Goal: Information Seeking & Learning: Compare options

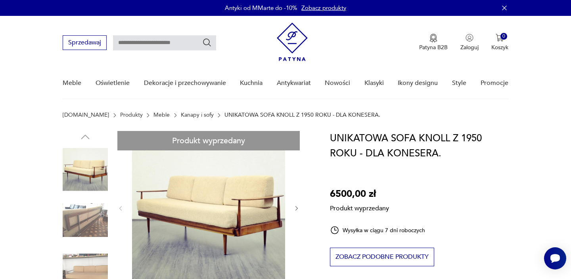
click at [181, 115] on link "Kanapy i sofy" at bounding box center [197, 115] width 33 height 6
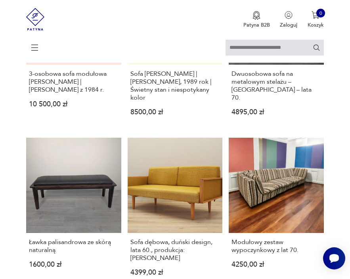
scroll to position [350, 0]
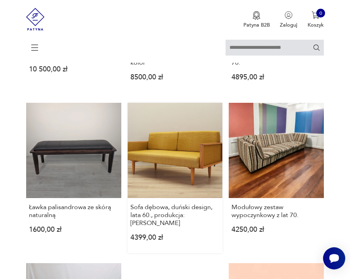
click at [163, 151] on link "Sofa dębowa, duński design, lata 60., produkcja: Dania 4399,00 zł" at bounding box center [175, 178] width 95 height 150
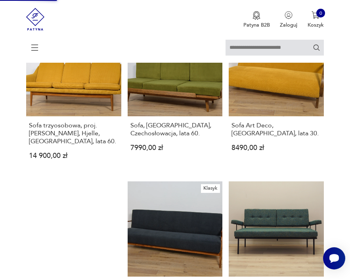
scroll to position [818, 0]
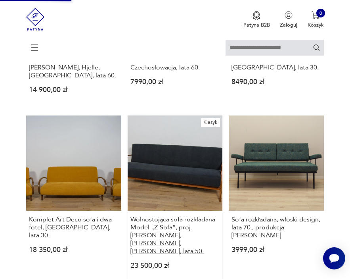
click at [157, 215] on h3 "Wolnostojąca sofa rozkładana Model „Z-Sofa”, proj. Poul Jensen, Selig, Dania, l…" at bounding box center [175, 235] width 89 height 40
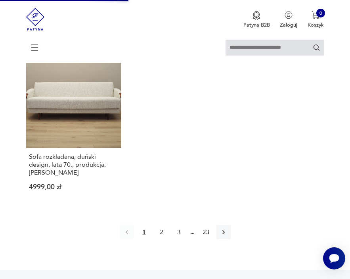
scroll to position [1059, 0]
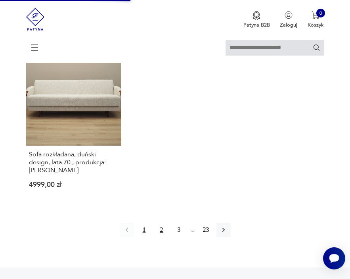
click at [161, 223] on button "2" at bounding box center [162, 230] width 14 height 14
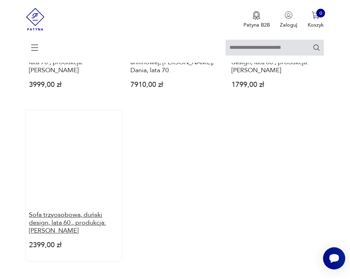
scroll to position [1021, 0]
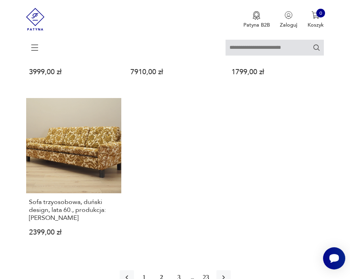
click at [177, 270] on button "3" at bounding box center [179, 277] width 14 height 14
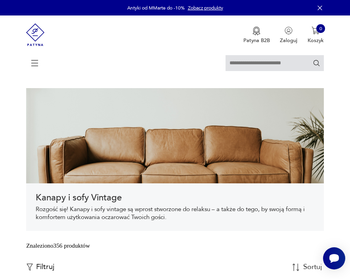
scroll to position [74, 0]
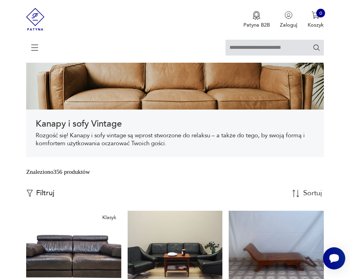
click at [34, 191] on button "Filtruj" at bounding box center [40, 193] width 28 height 9
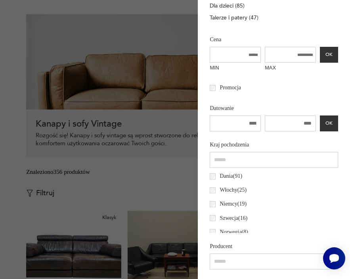
scroll to position [293, 0]
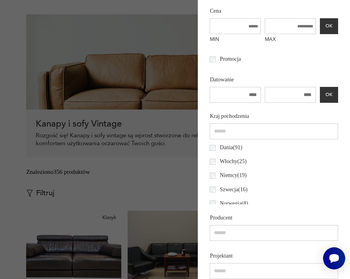
click at [229, 148] on p "Dania ( 91 )" at bounding box center [231, 147] width 23 height 9
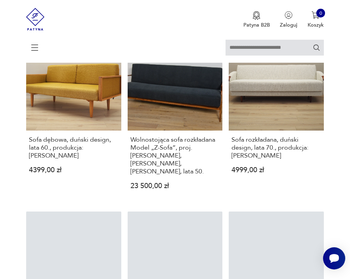
scroll to position [352, 0]
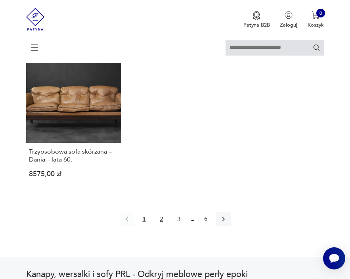
click at [161, 212] on button "2" at bounding box center [162, 219] width 14 height 14
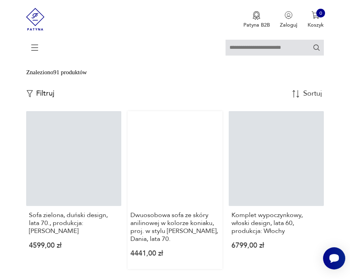
scroll to position [189, 0]
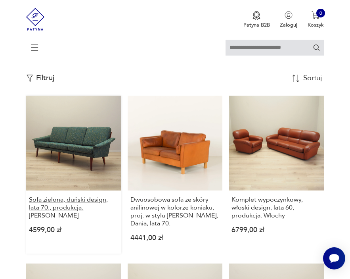
click at [86, 198] on h3 "Sofa zielona, duński design, lata 70., produkcja: Dania" at bounding box center [73, 208] width 89 height 24
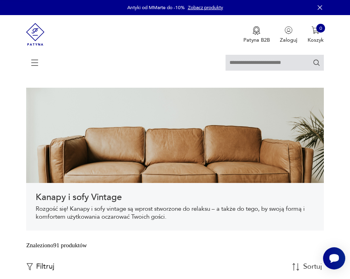
scroll to position [0, 0]
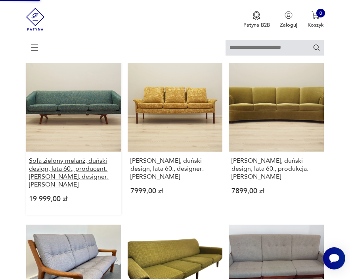
click at [83, 171] on h3 "Sofa zielony melanż, duński design, lata 60., producent: A. Mikael Laursen, des…" at bounding box center [73, 173] width 89 height 32
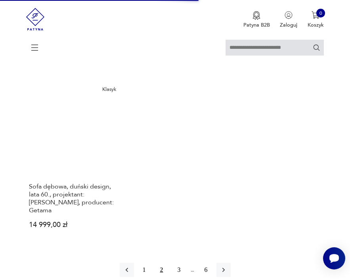
scroll to position [1062, 0]
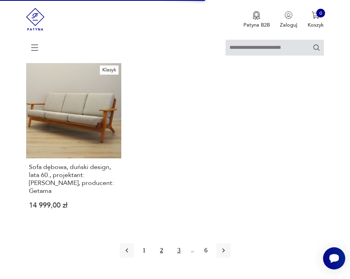
click at [180, 243] on button "3" at bounding box center [179, 250] width 14 height 14
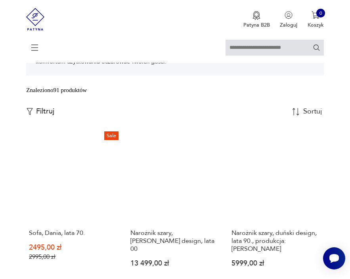
scroll to position [156, 0]
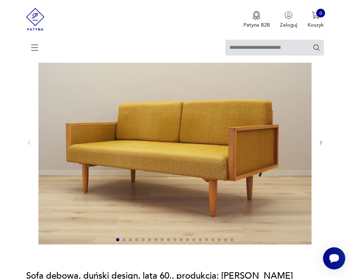
click at [323, 141] on icon "button" at bounding box center [321, 143] width 6 height 6
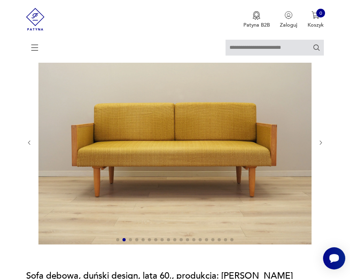
click at [323, 141] on icon "button" at bounding box center [321, 143] width 6 height 6
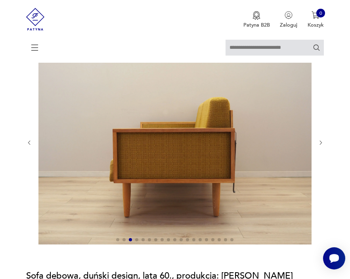
click at [323, 141] on icon "button" at bounding box center [321, 143] width 6 height 6
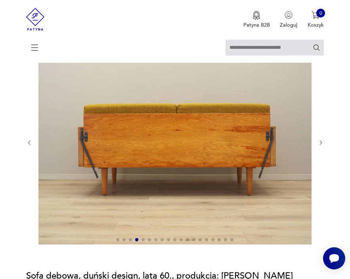
click at [323, 141] on icon "button" at bounding box center [321, 143] width 6 height 6
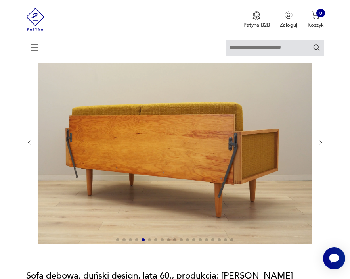
click at [323, 141] on icon "button" at bounding box center [321, 143] width 6 height 6
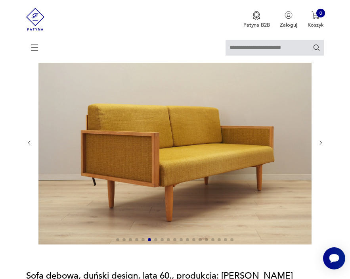
click at [323, 141] on icon "button" at bounding box center [321, 143] width 6 height 6
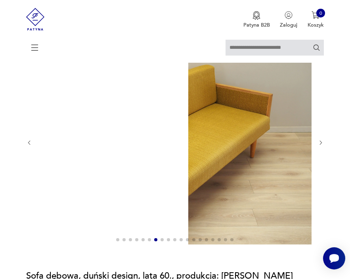
click at [323, 141] on icon "button" at bounding box center [321, 143] width 6 height 6
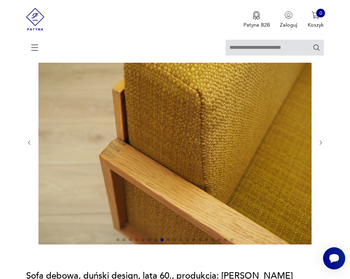
click at [323, 141] on icon "button" at bounding box center [321, 143] width 6 height 6
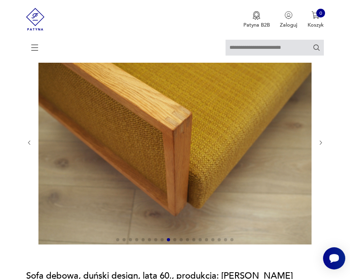
click at [323, 141] on icon "button" at bounding box center [321, 143] width 6 height 6
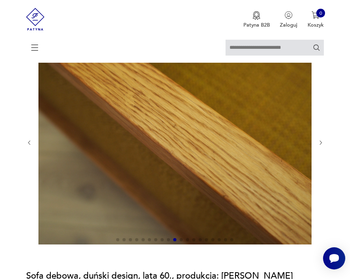
click at [323, 141] on icon "button" at bounding box center [321, 143] width 6 height 6
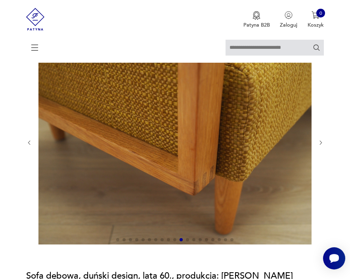
click at [323, 141] on icon "button" at bounding box center [321, 143] width 6 height 6
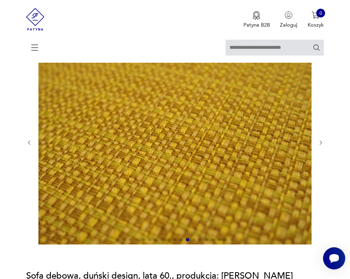
click at [323, 141] on icon "button" at bounding box center [321, 143] width 6 height 6
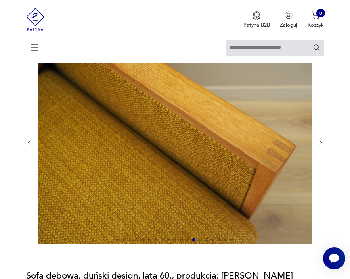
click at [323, 141] on icon "button" at bounding box center [321, 143] width 6 height 6
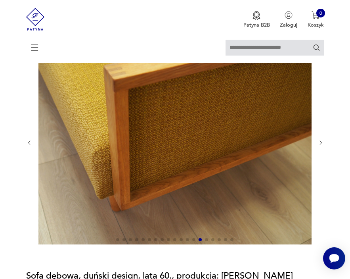
click at [323, 141] on icon "button" at bounding box center [321, 143] width 6 height 6
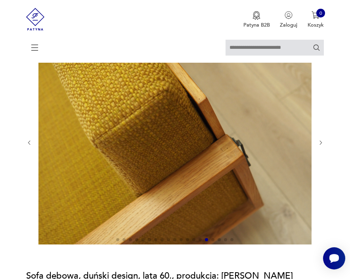
click at [323, 141] on icon "button" at bounding box center [321, 143] width 6 height 6
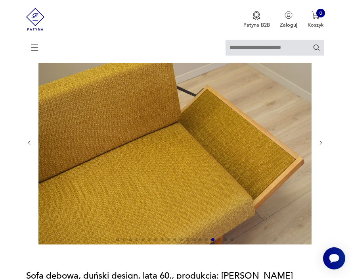
click at [323, 141] on icon "button" at bounding box center [321, 143] width 6 height 6
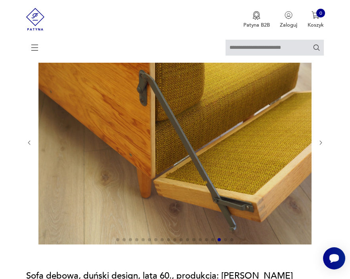
click at [323, 141] on icon "button" at bounding box center [321, 143] width 6 height 6
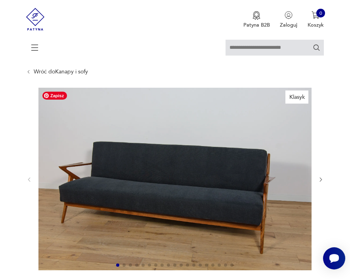
scroll to position [42, 0]
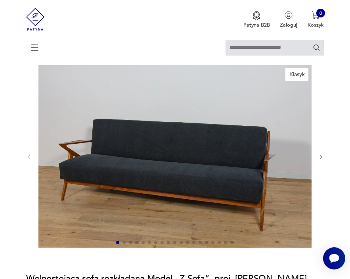
click at [323, 154] on button "button" at bounding box center [321, 157] width 6 height 6
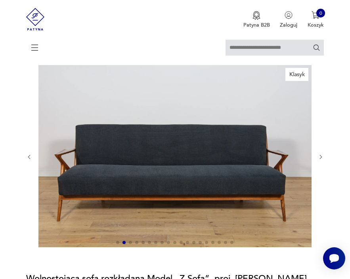
click at [323, 154] on button "button" at bounding box center [321, 157] width 6 height 6
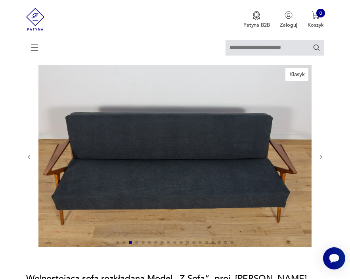
click at [323, 154] on button "button" at bounding box center [321, 157] width 6 height 6
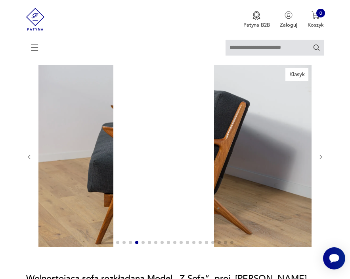
click at [323, 154] on button "button" at bounding box center [321, 157] width 6 height 6
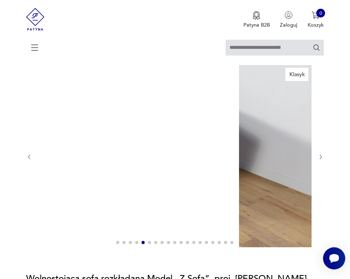
click at [323, 154] on button "button" at bounding box center [321, 157] width 6 height 6
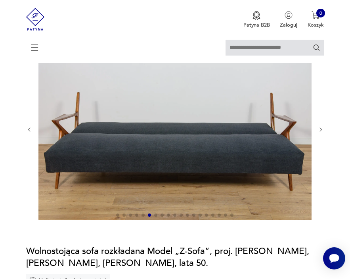
scroll to position [65, 0]
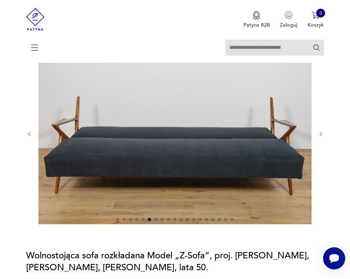
click at [320, 129] on div at bounding box center [175, 133] width 298 height 183
click at [320, 134] on icon "button" at bounding box center [321, 134] width 6 height 6
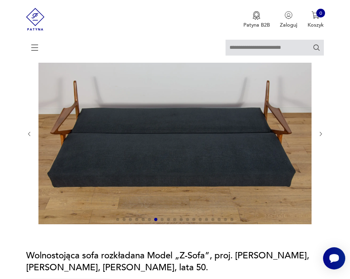
click at [320, 134] on icon "button" at bounding box center [321, 134] width 6 height 6
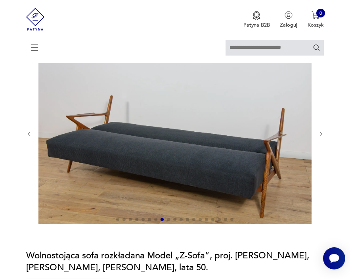
click at [320, 134] on icon "button" at bounding box center [321, 134] width 6 height 6
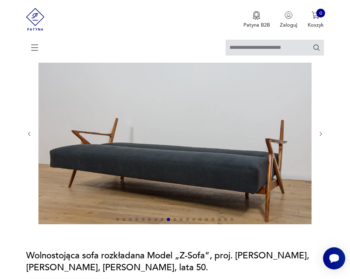
click at [320, 134] on icon "button" at bounding box center [321, 134] width 6 height 6
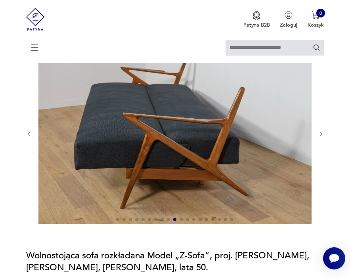
click at [320, 134] on icon "button" at bounding box center [321, 134] width 6 height 6
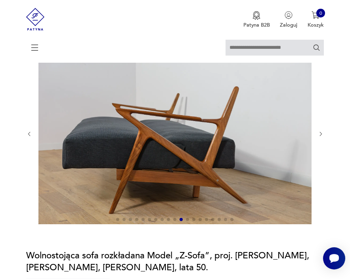
click at [320, 134] on icon "button" at bounding box center [321, 134] width 6 height 6
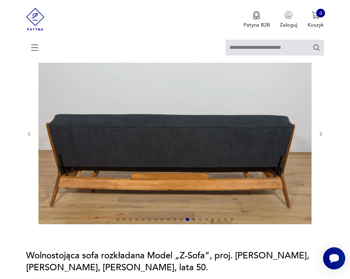
click at [320, 134] on icon "button" at bounding box center [321, 134] width 6 height 6
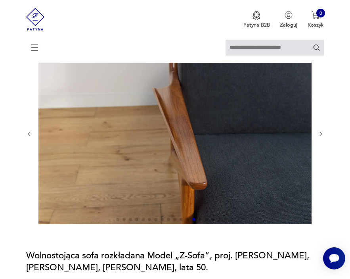
click at [320, 134] on icon "button" at bounding box center [321, 134] width 6 height 6
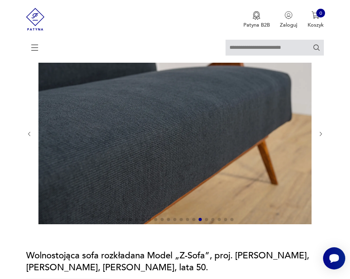
click at [320, 134] on icon "button" at bounding box center [321, 134] width 6 height 6
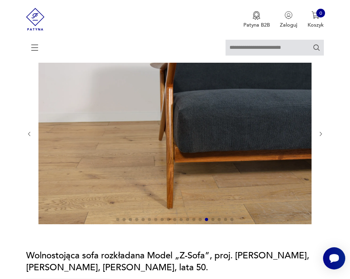
click at [320, 134] on icon "button" at bounding box center [321, 134] width 6 height 6
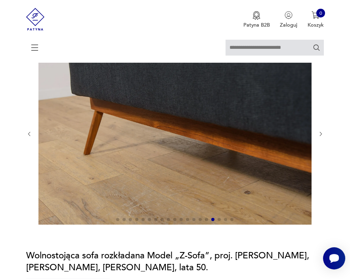
click at [320, 134] on icon "button" at bounding box center [321, 134] width 6 height 6
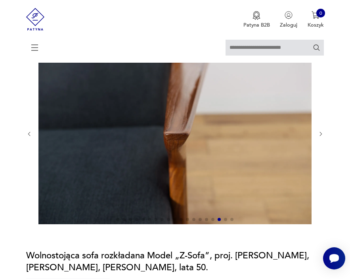
click at [320, 134] on icon "button" at bounding box center [321, 134] width 6 height 6
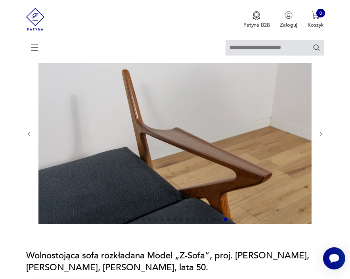
click at [320, 134] on icon "button" at bounding box center [321, 134] width 6 height 6
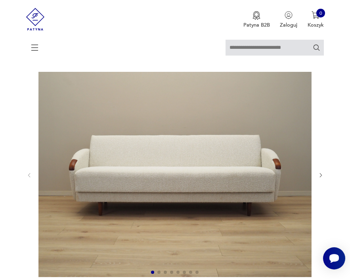
click at [323, 177] on icon "button" at bounding box center [321, 175] width 6 height 6
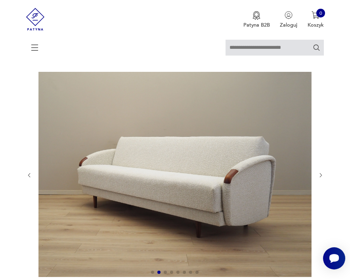
click at [323, 177] on icon "button" at bounding box center [321, 175] width 6 height 6
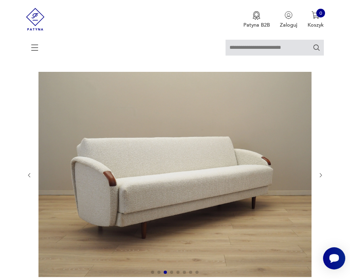
click at [323, 177] on icon "button" at bounding box center [321, 175] width 6 height 6
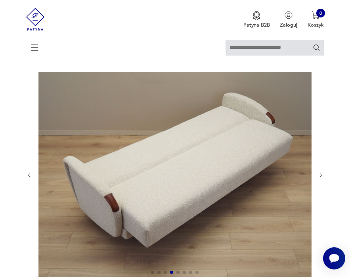
click at [323, 177] on icon "button" at bounding box center [321, 175] width 6 height 6
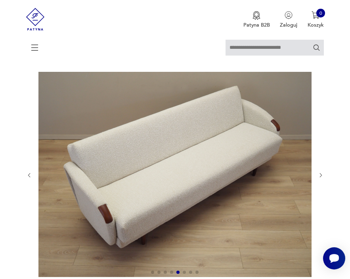
click at [323, 177] on icon "button" at bounding box center [321, 175] width 6 height 6
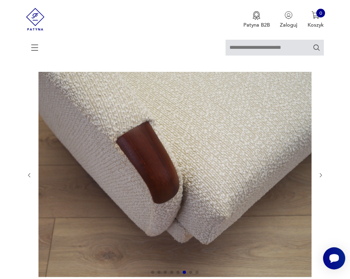
click at [323, 177] on icon "button" at bounding box center [321, 175] width 6 height 6
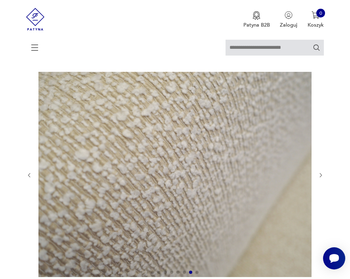
click at [323, 177] on icon "button" at bounding box center [321, 175] width 6 height 6
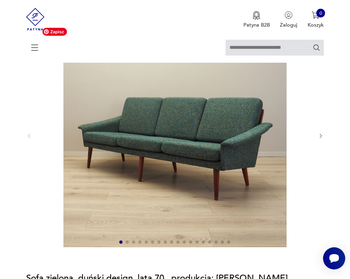
scroll to position [87, 0]
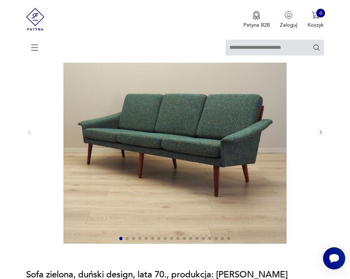
click at [319, 133] on icon "button" at bounding box center [321, 132] width 6 height 6
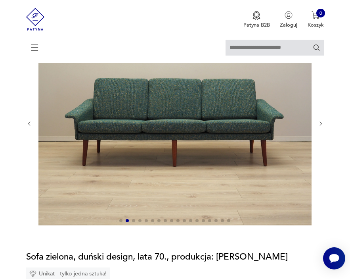
click at [319, 133] on div at bounding box center [175, 123] width 298 height 206
click at [318, 126] on button "button" at bounding box center [321, 123] width 6 height 6
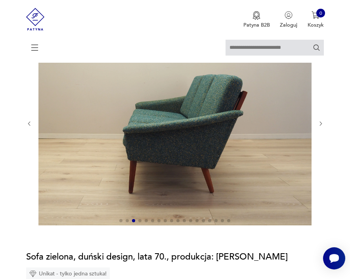
click at [318, 126] on button "button" at bounding box center [321, 123] width 6 height 6
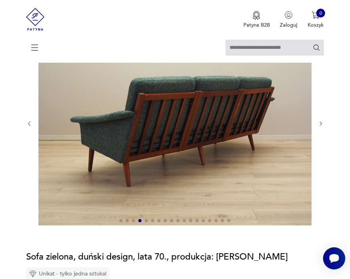
click at [318, 126] on button "button" at bounding box center [321, 123] width 6 height 6
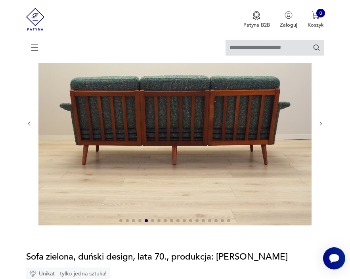
click at [318, 126] on button "button" at bounding box center [321, 123] width 6 height 6
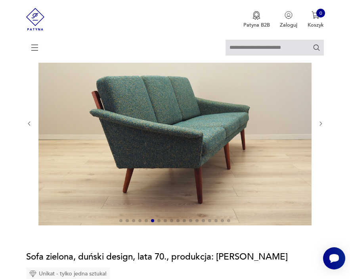
click at [318, 126] on button "button" at bounding box center [321, 123] width 6 height 6
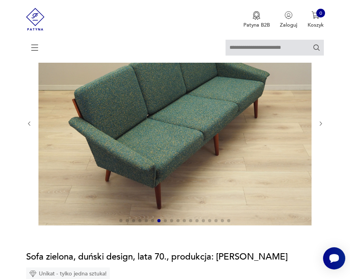
click at [318, 126] on button "button" at bounding box center [321, 123] width 6 height 6
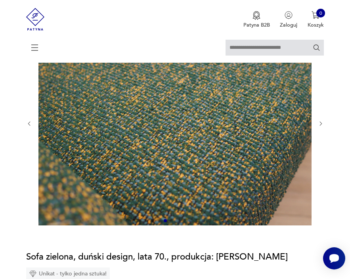
click at [318, 126] on button "button" at bounding box center [321, 123] width 6 height 6
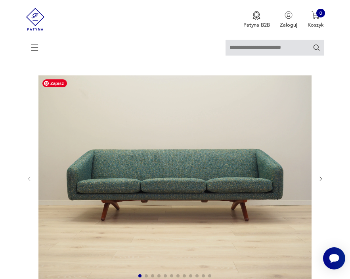
scroll to position [45, 0]
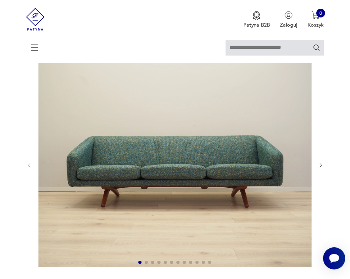
click at [324, 167] on icon "button" at bounding box center [321, 165] width 6 height 6
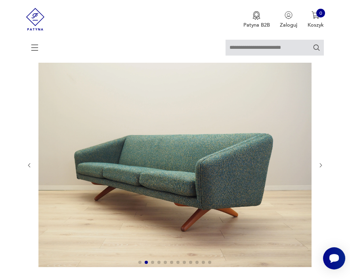
click at [324, 167] on icon "button" at bounding box center [321, 165] width 6 height 6
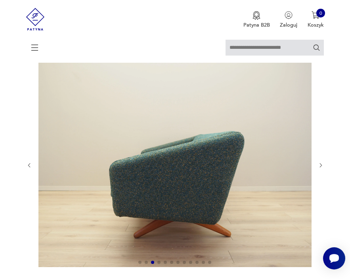
click at [324, 167] on icon "button" at bounding box center [321, 165] width 6 height 6
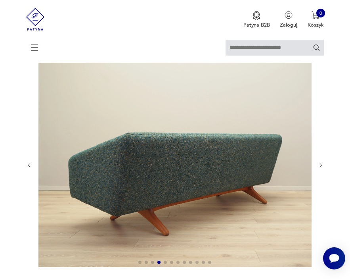
click at [324, 167] on icon "button" at bounding box center [321, 165] width 6 height 6
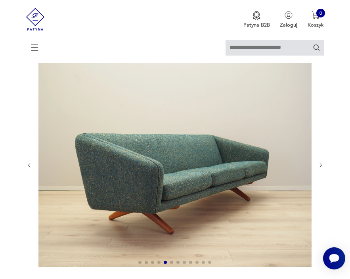
click at [324, 167] on icon "button" at bounding box center [321, 165] width 6 height 6
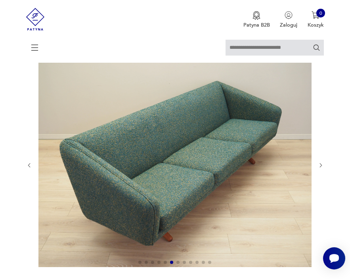
click at [324, 167] on icon "button" at bounding box center [321, 165] width 6 height 6
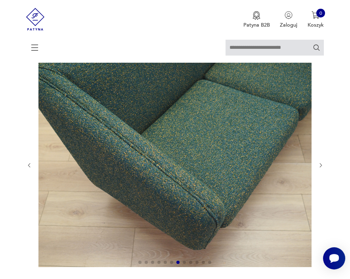
click at [324, 167] on icon "button" at bounding box center [321, 165] width 6 height 6
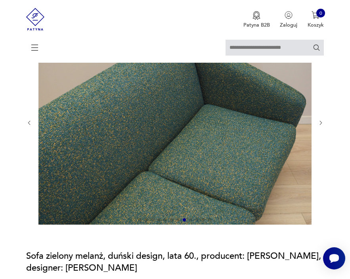
scroll to position [77, 0]
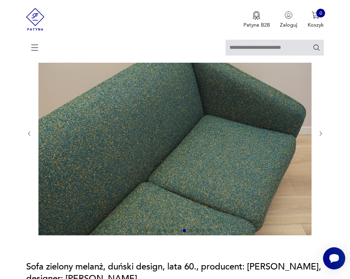
click at [324, 137] on div at bounding box center [175, 133] width 298 height 206
click at [318, 132] on icon "button" at bounding box center [321, 134] width 6 height 6
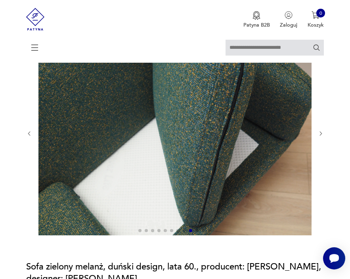
click at [318, 132] on icon "button" at bounding box center [321, 134] width 6 height 6
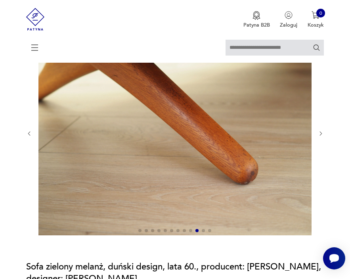
click at [318, 132] on icon "button" at bounding box center [321, 134] width 6 height 6
